Goal: Information Seeking & Learning: Learn about a topic

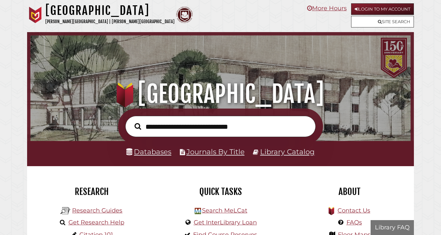
scroll to position [126, 377]
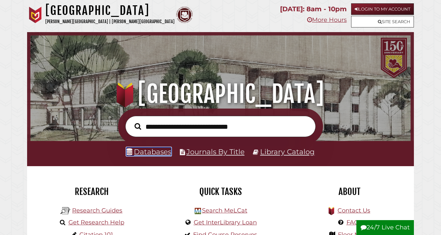
click at [156, 151] on link "Databases" at bounding box center [148, 151] width 45 height 9
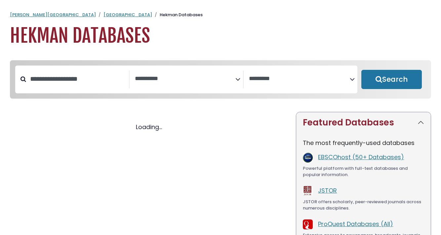
select select "Database Subject Filter"
select select "Database Vendors Filter"
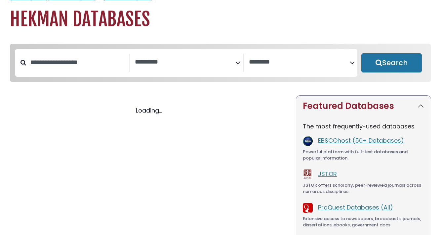
select select "Database Subject Filter"
select select "Database Vendors Filter"
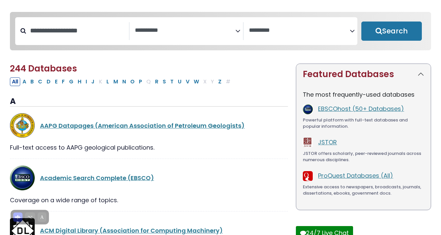
scroll to position [49, 0]
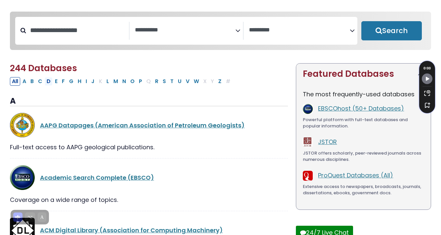
click at [50, 84] on button "D" at bounding box center [49, 81] width 8 height 9
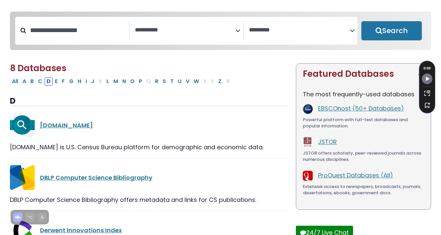
select select "Database Subject Filter"
select select "Database Vendors Filter"
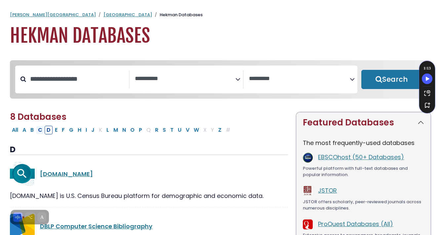
click at [42, 133] on button "C" at bounding box center [40, 130] width 8 height 9
select select "Database Subject Filter"
select select "Database Vendors Filter"
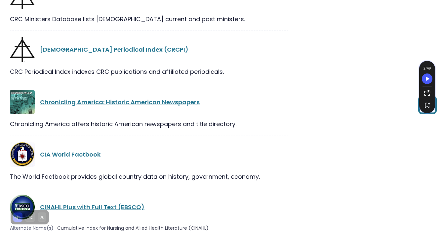
scroll to position [968, 0]
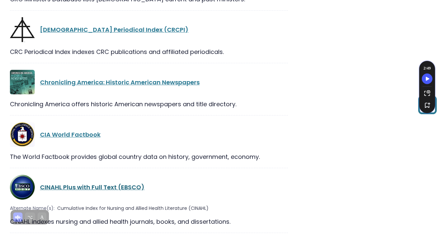
click at [91, 183] on link "CINAHL Plus with Full Text (EBSCO)" at bounding box center [92, 187] width 104 height 8
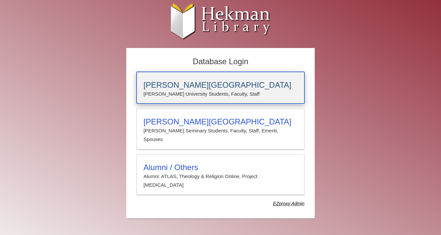
click at [216, 80] on h3 "Calvin University" at bounding box center [220, 84] width 154 height 9
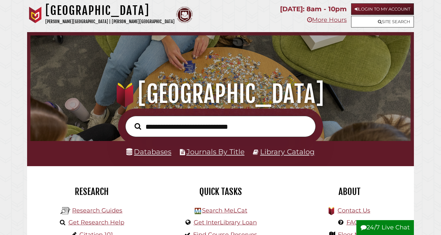
scroll to position [126, 377]
click at [151, 152] on link "Databases" at bounding box center [148, 151] width 45 height 9
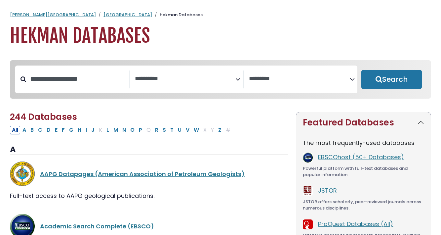
select select "Database Subject Filter"
select select "Database Vendors Filter"
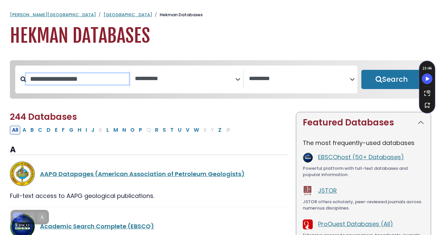
click at [108, 84] on input "Search database by title or keyword" at bounding box center [77, 78] width 103 height 11
click at [48, 130] on button "D" at bounding box center [49, 130] width 8 height 9
select select "Database Subject Filter"
select select "Database Vendors Filter"
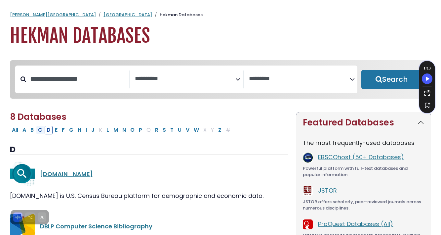
click at [40, 134] on button "C" at bounding box center [40, 130] width 8 height 9
select select "Database Subject Filter"
select select "Database Vendors Filter"
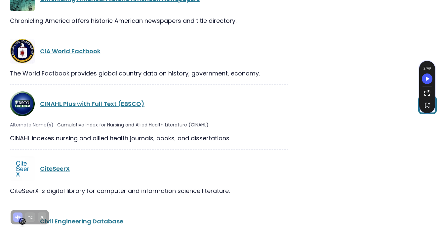
scroll to position [1053, 0]
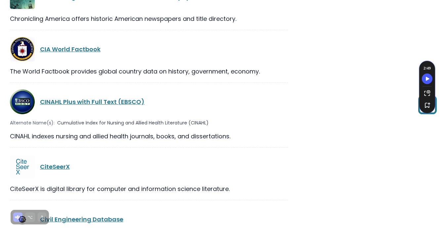
click at [64, 89] on div "CINAHL Plus with Full Text (EBSCO)" at bounding box center [149, 101] width 278 height 25
click at [64, 98] on link "CINAHL Plus with Full Text (EBSCO)" at bounding box center [92, 102] width 104 height 8
